Goal: Task Accomplishment & Management: Manage account settings

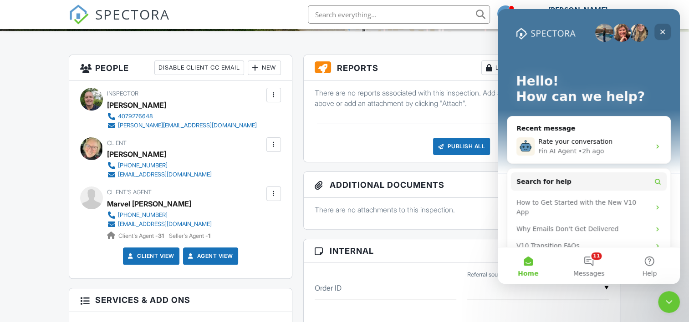
click at [663, 29] on icon "Close" at bounding box center [662, 31] width 7 height 7
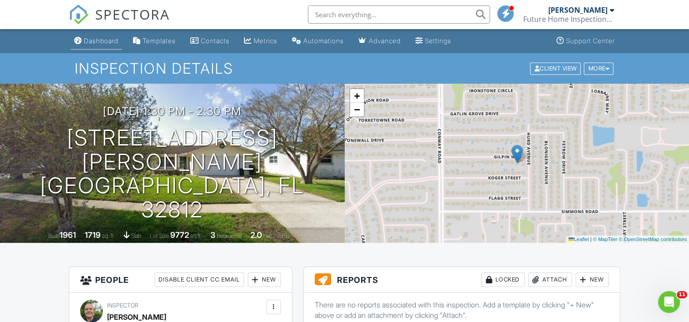
click at [98, 43] on div "Dashboard" at bounding box center [101, 41] width 35 height 8
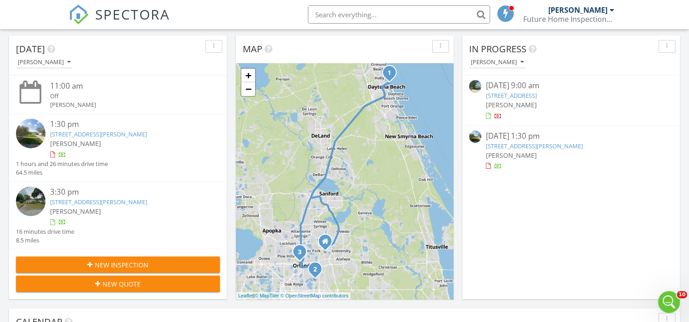
scroll to position [212, 0]
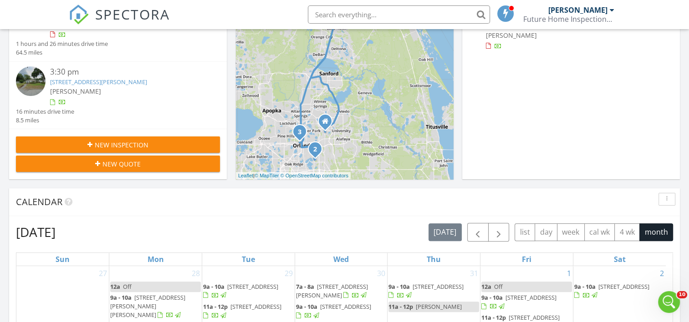
click at [82, 83] on link "[STREET_ADDRESS][PERSON_NAME]" at bounding box center [98, 82] width 97 height 8
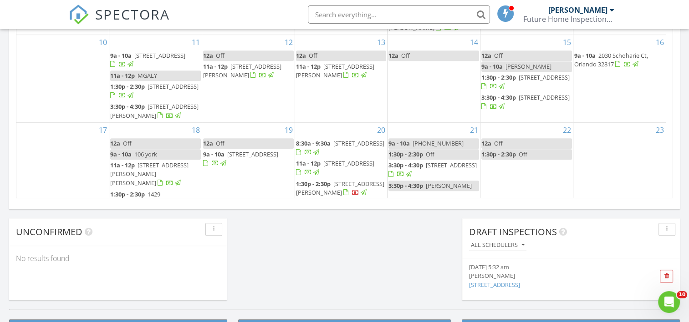
scroll to position [843, 703]
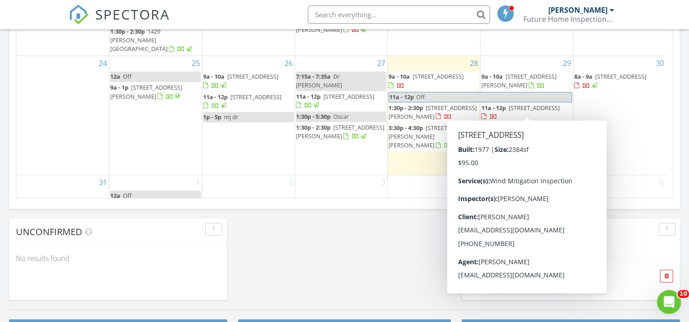
click at [661, 295] on div "Open Intercom Messenger" at bounding box center [667, 301] width 30 height 30
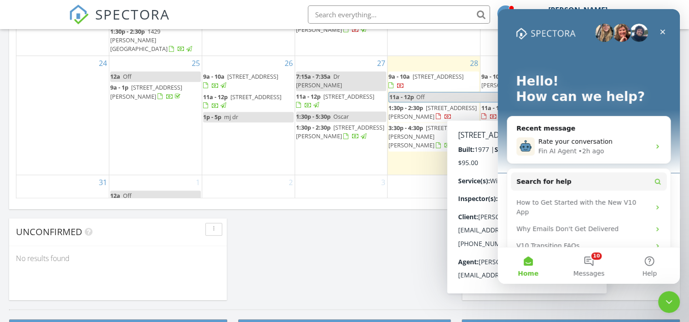
scroll to position [0, 0]
click at [580, 149] on div "• 2h ago" at bounding box center [591, 152] width 26 height 10
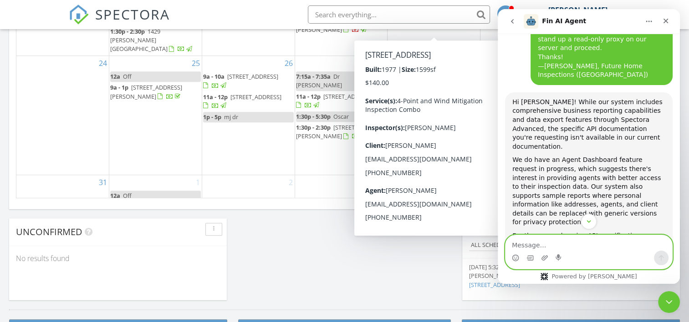
scroll to position [1690, 0]
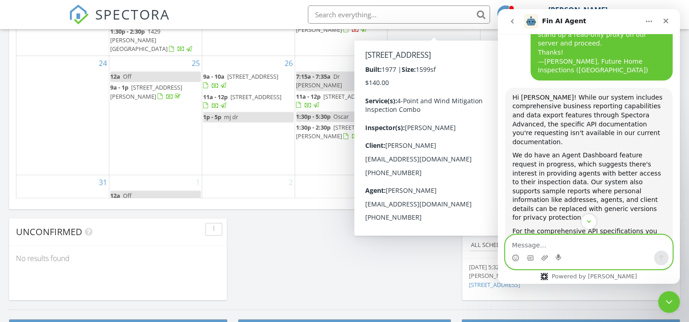
click at [541, 246] on textarea "Message…" at bounding box center [588, 242] width 167 height 15
paste textarea "Hi Spectora Team, Thanks for the update. I’m aiming to pilot an Agent Dashboard…"
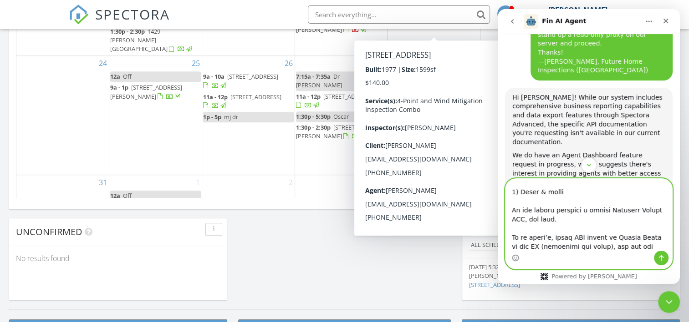
type textarea "Hi Spectora Team, Thanks for the update. I’m aiming to pilot an Agent Dashboard…"
click at [659, 254] on button "Send a message…" at bounding box center [661, 258] width 15 height 15
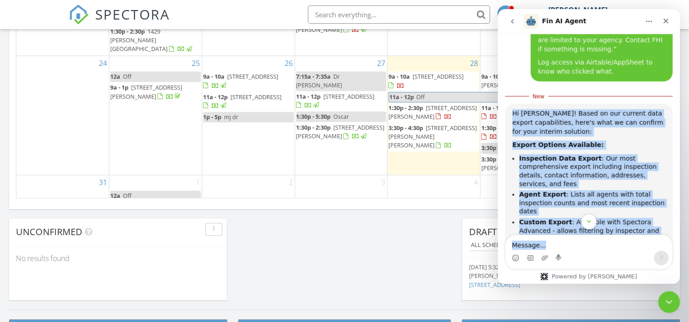
scroll to position [3677, 0]
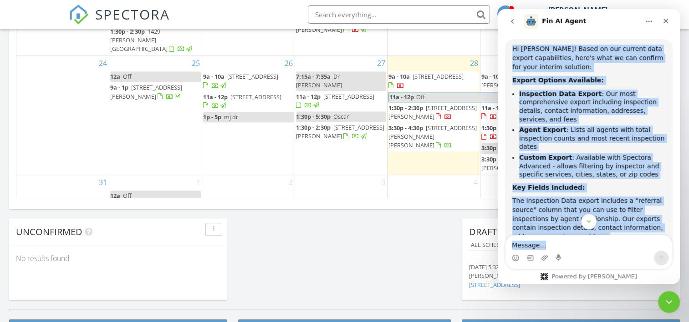
drag, startPoint x: 513, startPoint y: 151, endPoint x: 674, endPoint y: 251, distance: 189.5
click at [674, 251] on div "Hi there! I'm here to help answer your questions and guide you through Spectora…" at bounding box center [589, 159] width 182 height 250
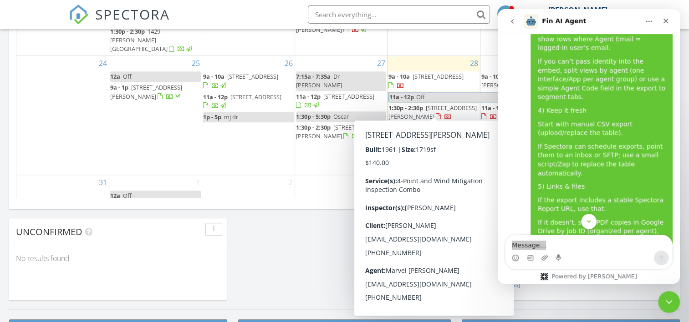
drag, startPoint x: 48, startPoint y: 117, endPoint x: 285, endPoint y: 244, distance: 268.8
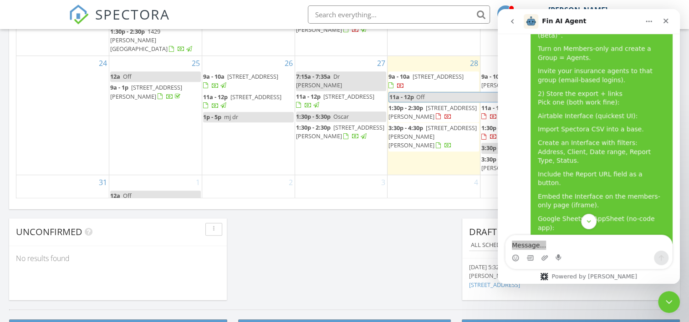
scroll to position [3252, 0]
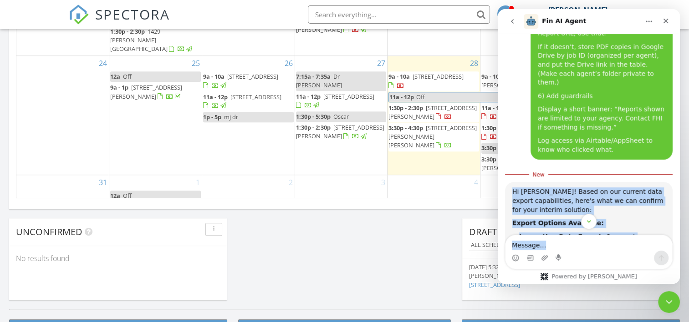
scroll to position [3677, 0]
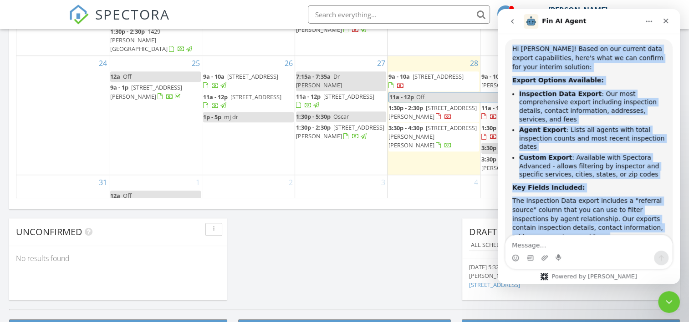
drag, startPoint x: 507, startPoint y: 156, endPoint x: 580, endPoint y: 64, distance: 117.3
click at [580, 64] on div "Hi Curtis! Based on our current data export capabilities, here's what we can co…" at bounding box center [589, 273] width 168 height 468
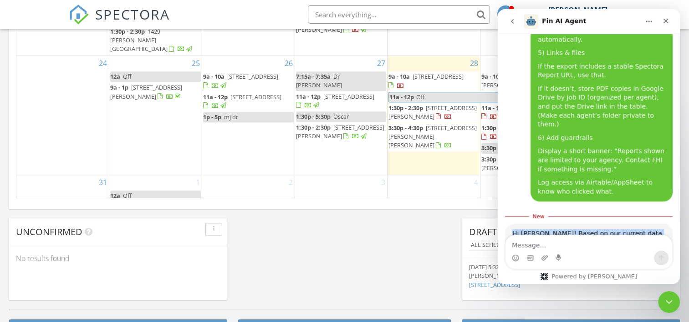
scroll to position [3473, 0]
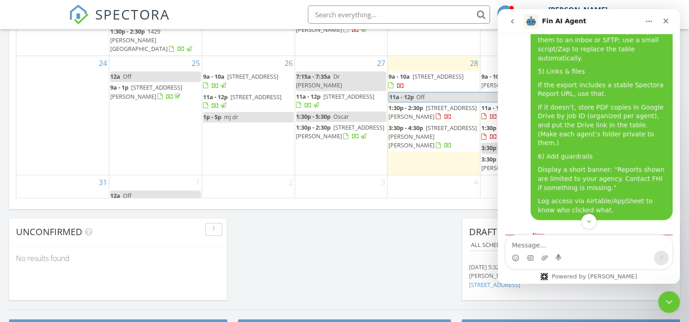
copy div "Hi Curtis! Based on our current data export capabilities, here's what we can co…"
click at [540, 244] on textarea "Message…" at bounding box center [588, 242] width 167 height 15
paste textarea "Thanks! I’ll start with the interim data-export approach while we coordinate AP…"
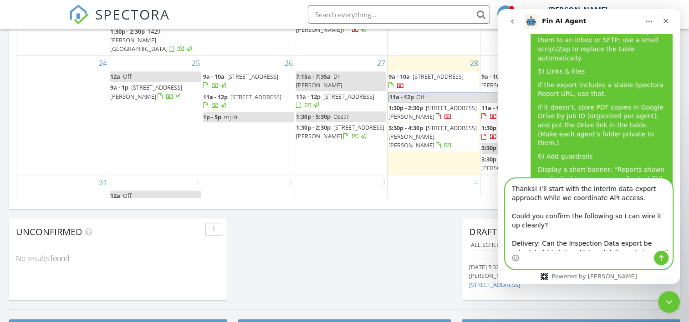
scroll to position [170, 0]
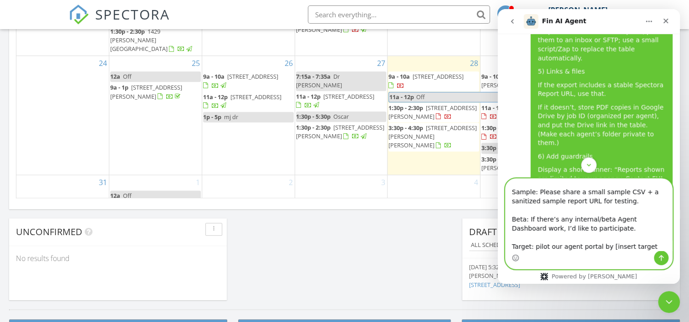
type textarea "Thanks! I’ll start with the interim data-export approach while we coordinate AP…"
click at [666, 258] on button "Send a message…" at bounding box center [661, 258] width 15 height 15
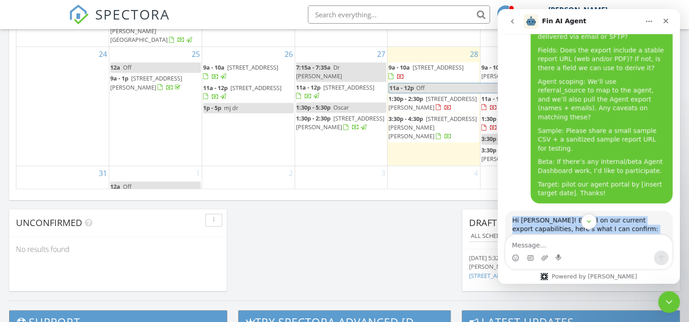
scroll to position [4282, 0]
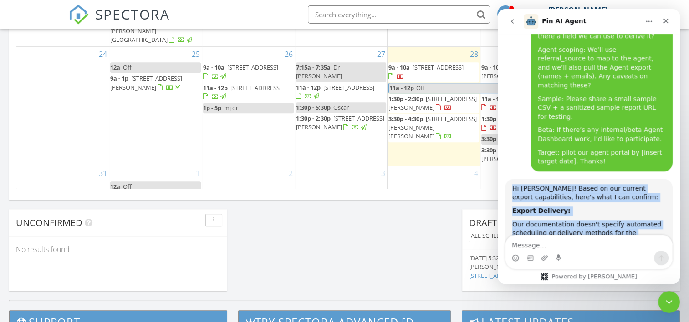
drag, startPoint x: 509, startPoint y: 121, endPoint x: 643, endPoint y: 167, distance: 141.5
drag, startPoint x: 643, startPoint y: 167, endPoint x: 578, endPoint y: 160, distance: 65.5
copy div "Hi Curtis! Based on our current export capabilities, here's what I can confirm:…"
click at [395, 179] on div "4" at bounding box center [433, 181] width 92 height 30
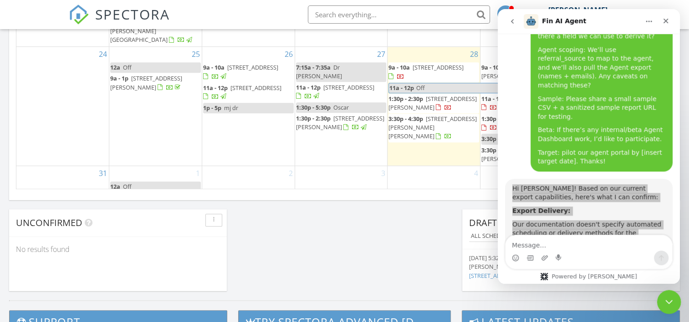
click at [663, 297] on icon "Close Intercom Messenger" at bounding box center [667, 300] width 11 height 11
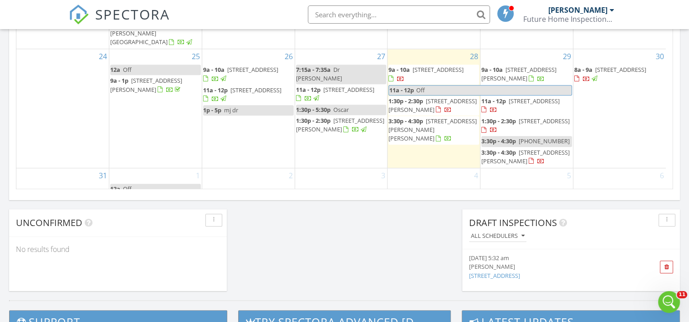
scroll to position [163, 0]
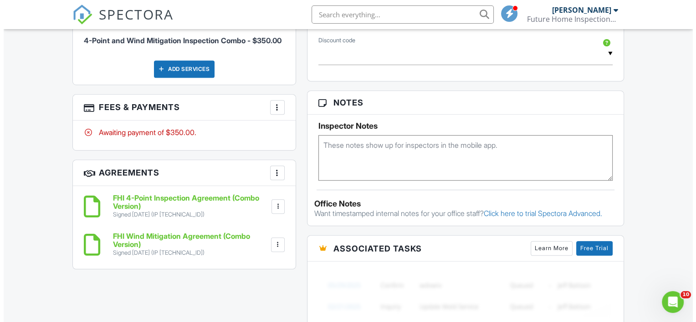
scroll to position [425, 0]
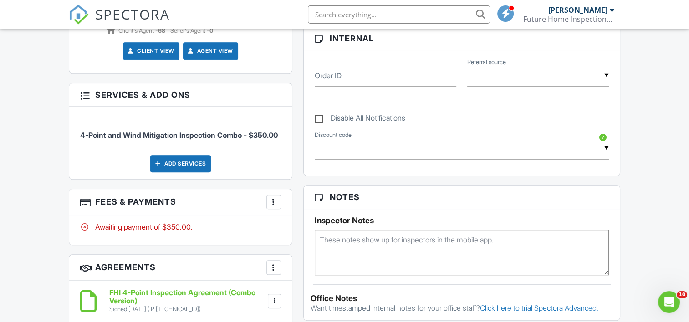
click at [274, 207] on div at bounding box center [273, 202] width 9 height 9
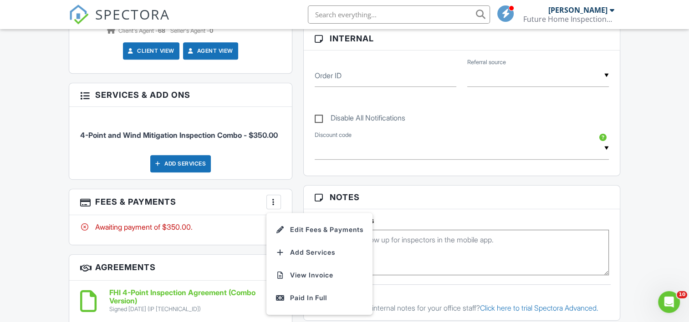
click at [345, 235] on li "Edit Fees & Payments" at bounding box center [319, 230] width 95 height 23
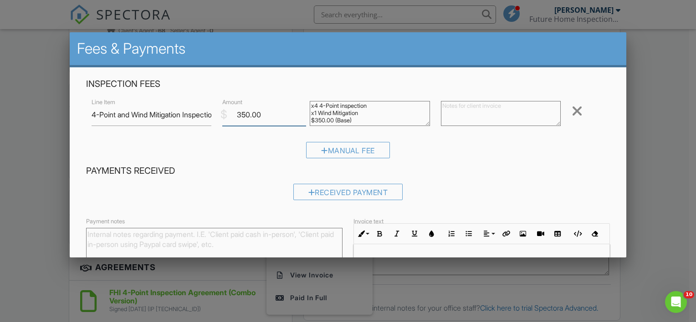
click at [243, 115] on input "350.00" at bounding box center [264, 115] width 84 height 22
type input "300.00"
click at [495, 154] on div "Manual Fee" at bounding box center [348, 153] width 524 height 23
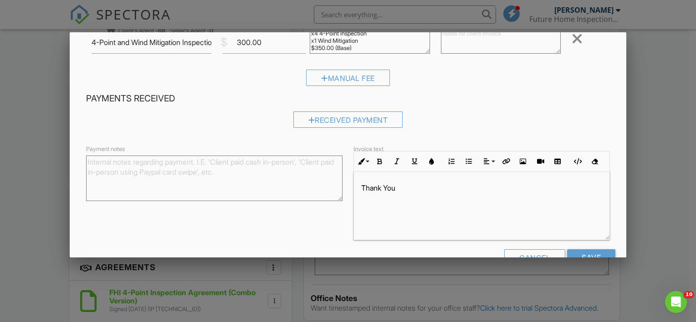
scroll to position [97, 0]
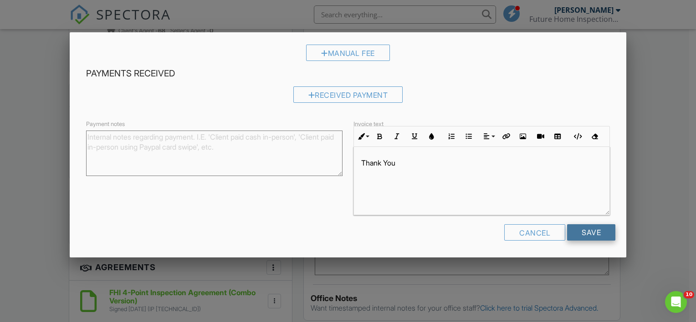
click at [570, 237] on input "Save" at bounding box center [591, 232] width 48 height 16
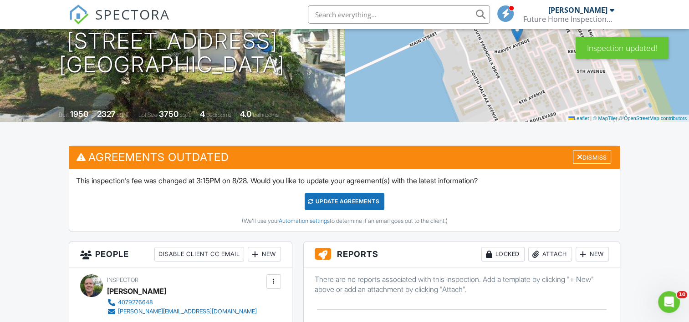
scroll to position [106, 0]
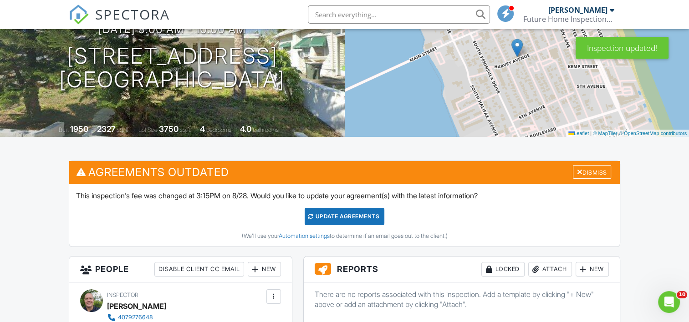
click at [343, 216] on div "Update Agreements" at bounding box center [345, 216] width 80 height 17
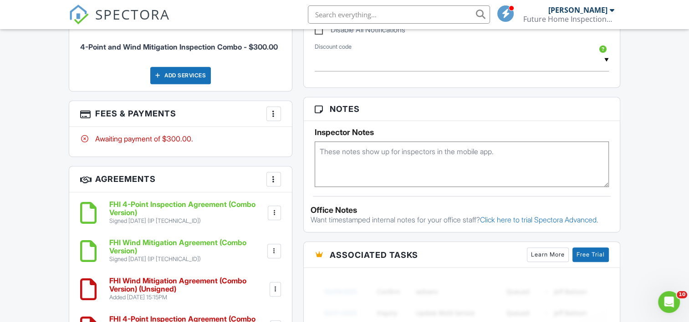
scroll to position [531, 0]
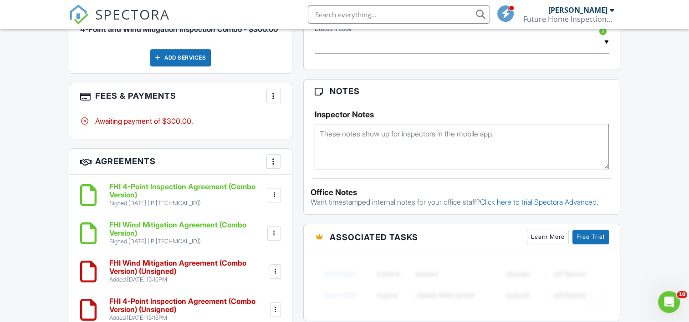
click at [274, 101] on div at bounding box center [273, 96] width 9 height 9
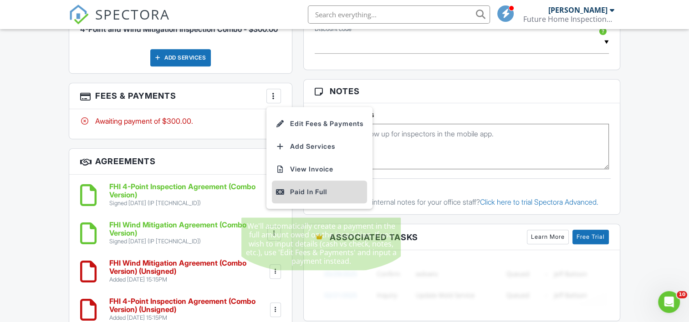
click at [310, 198] on div "Paid In Full" at bounding box center [319, 192] width 88 height 11
